Goal: Check status

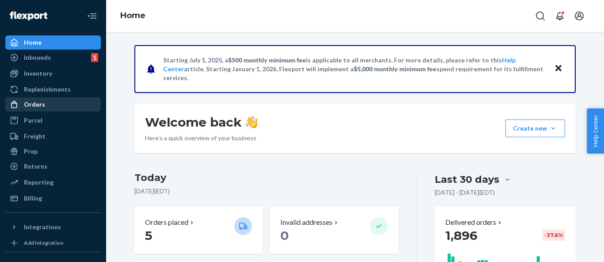
click at [77, 99] on div "Orders" at bounding box center [53, 104] width 94 height 12
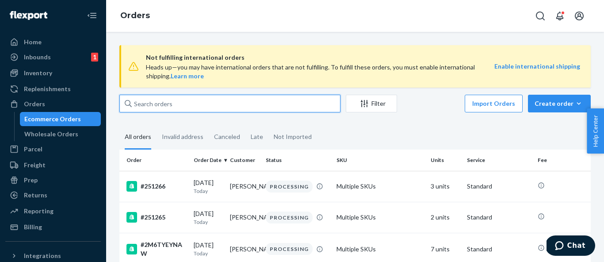
click at [173, 108] on input "text" at bounding box center [229, 104] width 221 height 18
paste input "[PERSON_NAME]"
type input "[PERSON_NAME]"
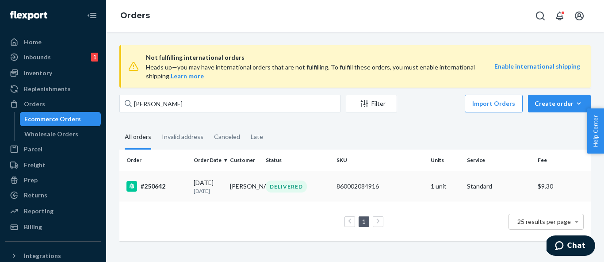
click at [168, 183] on div "#250642" at bounding box center [156, 186] width 60 height 11
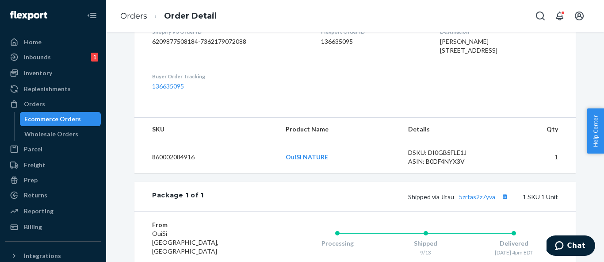
scroll to position [374, 0]
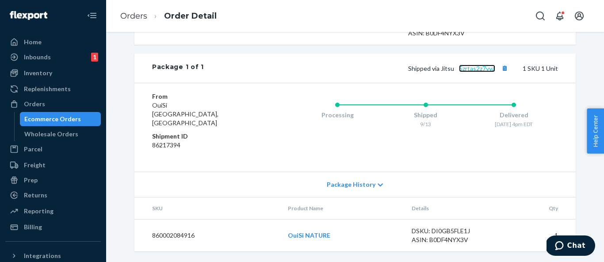
click at [488, 72] on link "5zrtas2z7yva" at bounding box center [477, 69] width 36 height 8
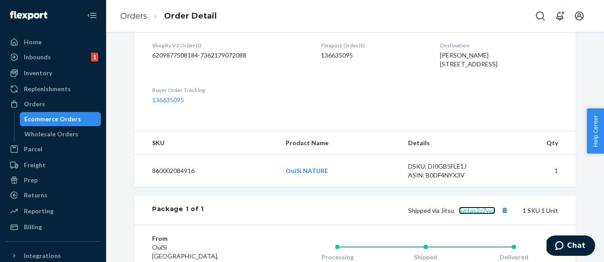
scroll to position [221, 0]
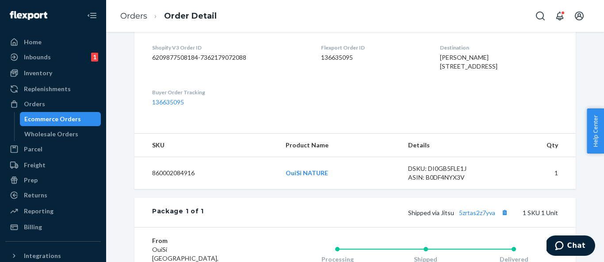
drag, startPoint x: 507, startPoint y: 72, endPoint x: 429, endPoint y: 69, distance: 78.3
click at [429, 69] on dl "Shopify V3 Order ID 6209877508184-7362179072088 Flexport Order ID 136635095 Des…" at bounding box center [354, 75] width 441 height 99
copy span "[STREET_ADDRESS]"
